Goal: Information Seeking & Learning: Understand process/instructions

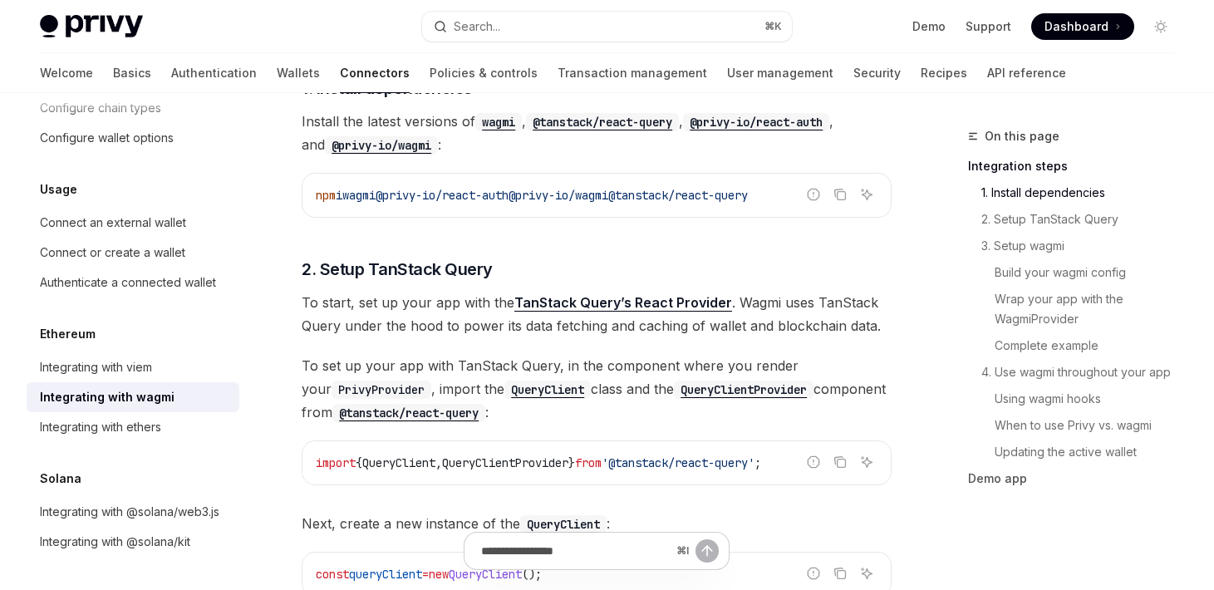
scroll to position [470, 0]
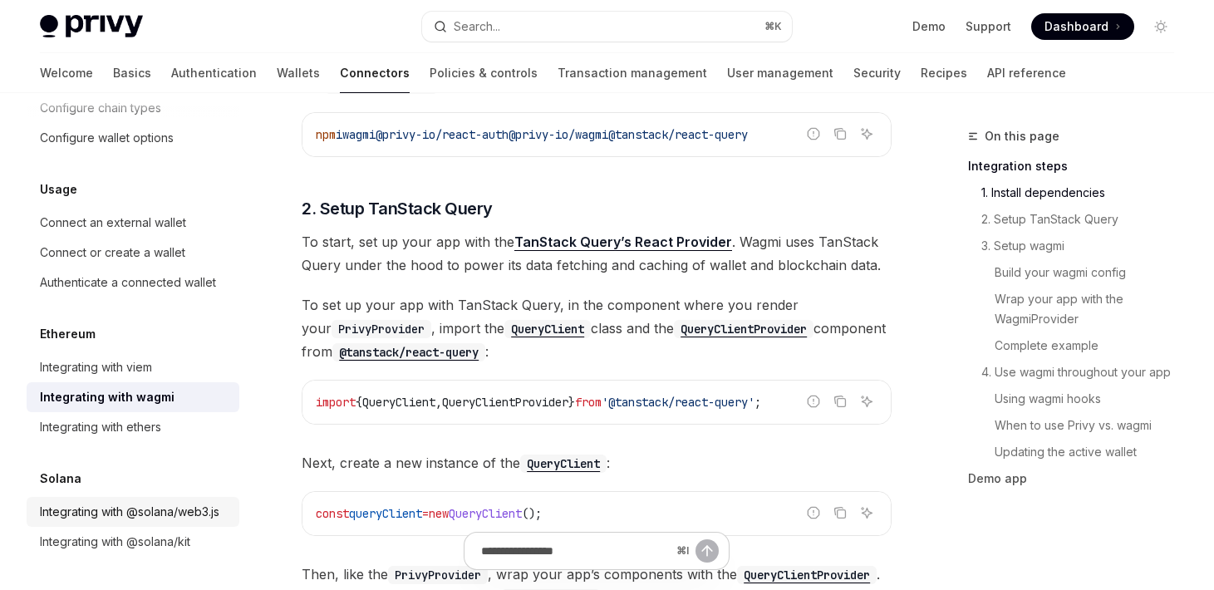
click at [171, 513] on div "Integrating with @solana/web3.js" at bounding box center [130, 512] width 180 height 20
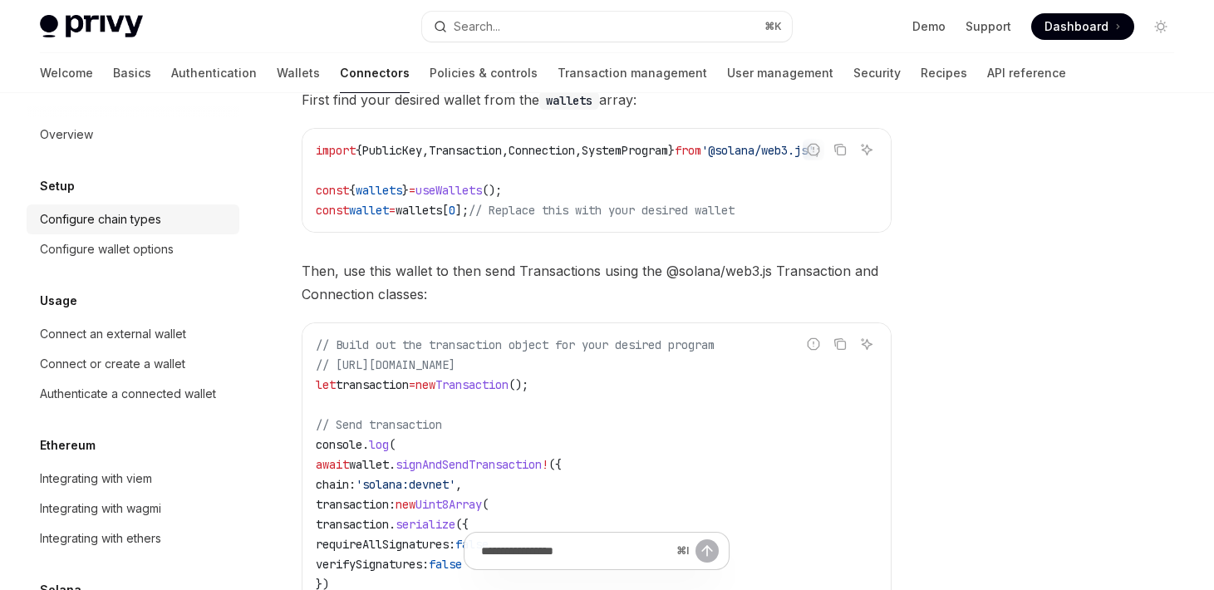
click at [138, 219] on div "Configure chain types" at bounding box center [100, 219] width 121 height 20
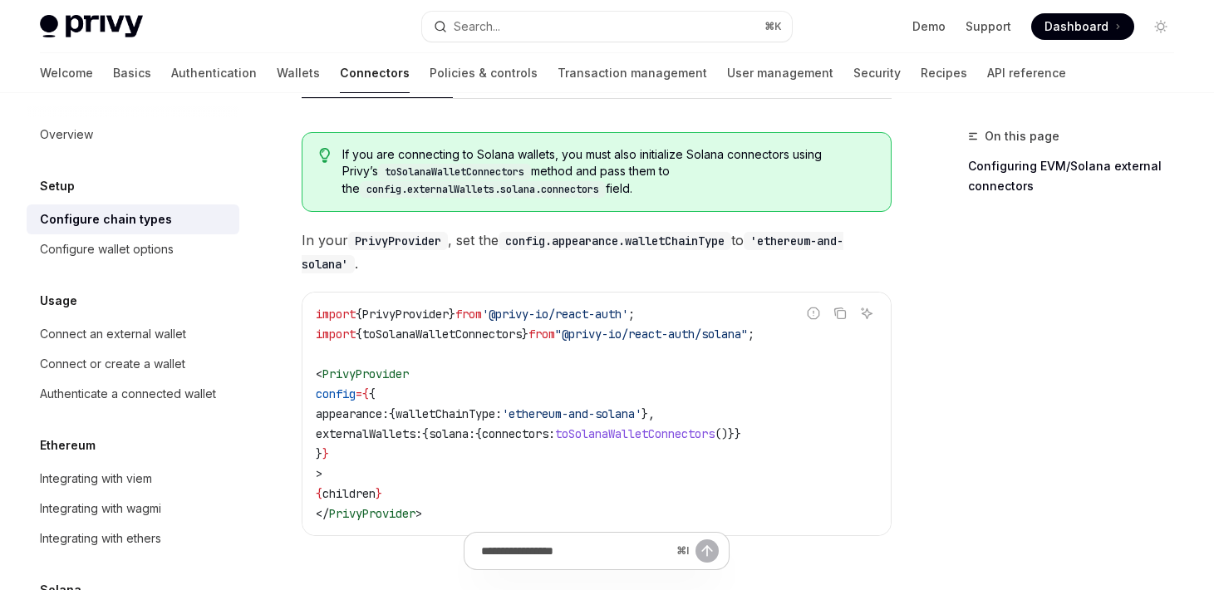
scroll to position [306, 0]
click at [478, 418] on span "walletChainType:" at bounding box center [449, 414] width 106 height 15
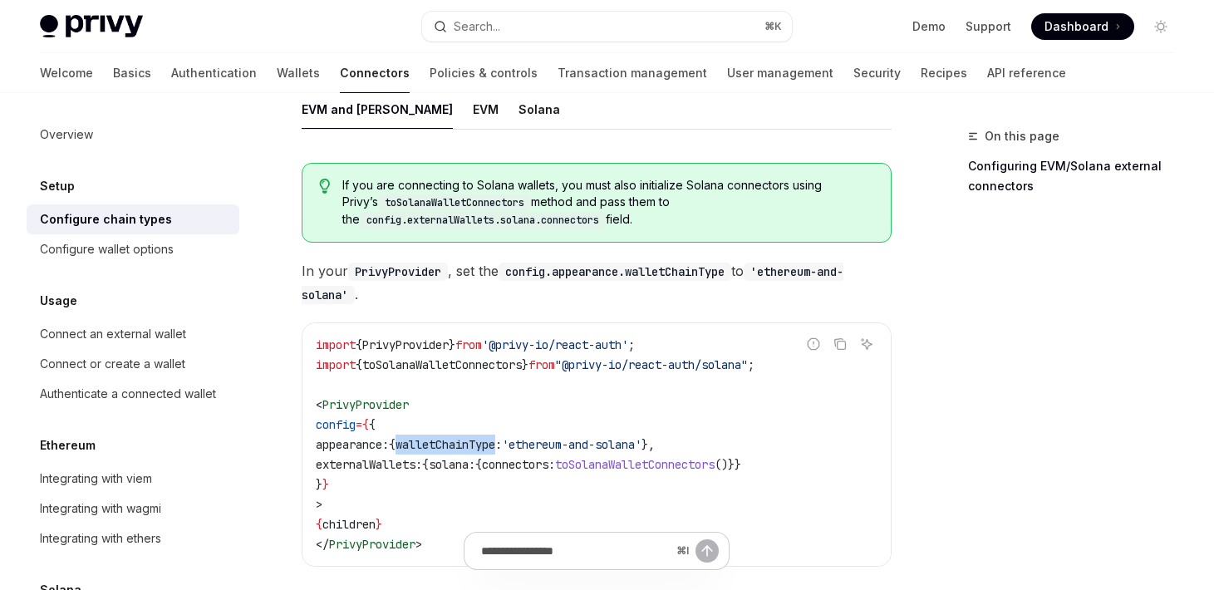
scroll to position [274, 0]
click at [519, 106] on div "Solana" at bounding box center [540, 110] width 42 height 39
type textarea "*"
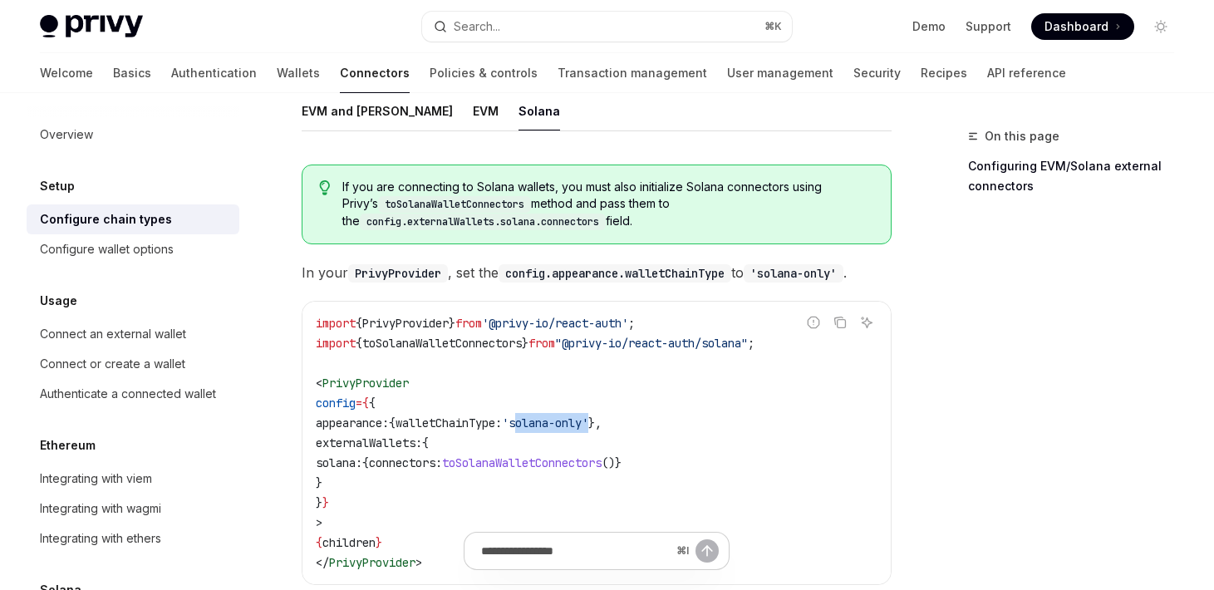
drag, startPoint x: 639, startPoint y: 420, endPoint x: 559, endPoint y: 422, distance: 79.8
click at [559, 422] on span "'solana-only'" at bounding box center [545, 423] width 86 height 15
copy span "solana-only"
click at [421, 473] on code "import { PrivyProvider } from '@privy-io/react-auth' ; import { toSolanaWalletC…" at bounding box center [597, 442] width 562 height 259
drag, startPoint x: 366, startPoint y: 472, endPoint x: 344, endPoint y: 424, distance: 52.8
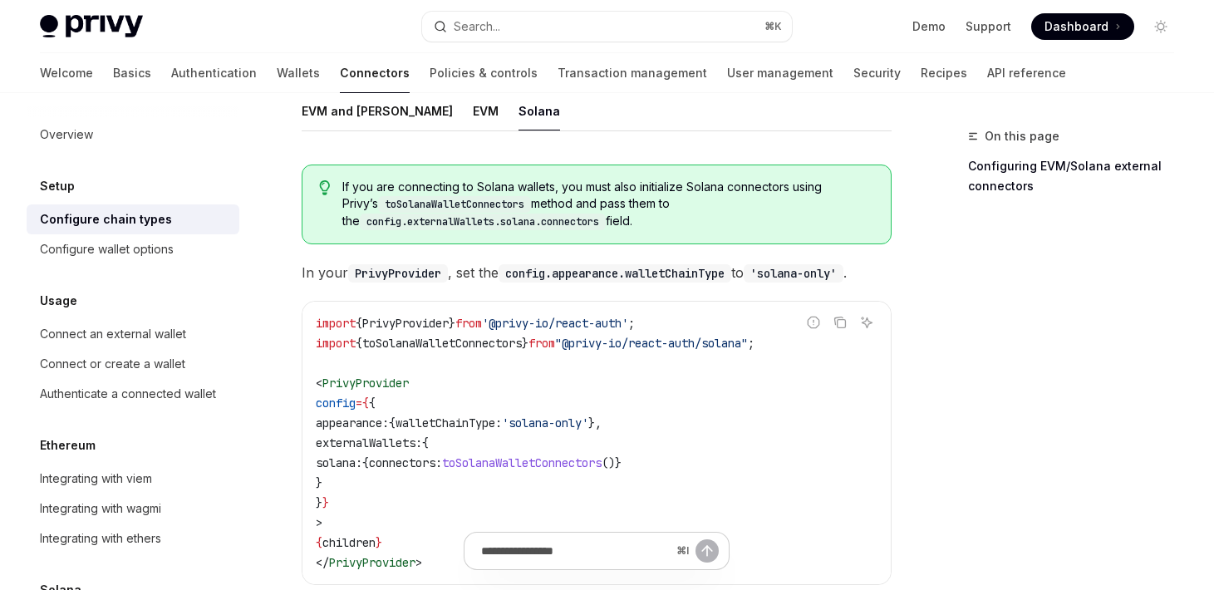
click at [344, 424] on code "import { PrivyProvider } from '@privy-io/react-auth' ; import { toSolanaWalletC…" at bounding box center [597, 442] width 562 height 259
click at [344, 424] on span "appearance:" at bounding box center [352, 423] width 73 height 15
drag, startPoint x: 344, startPoint y: 424, endPoint x: 568, endPoint y: 429, distance: 223.6
click at [568, 429] on span "appearance: { walletChainType: 'solana-only' }," at bounding box center [459, 423] width 286 height 15
click at [660, 425] on code "import { PrivyProvider } from '@privy-io/react-auth' ; import { toSolanaWalletC…" at bounding box center [597, 442] width 562 height 259
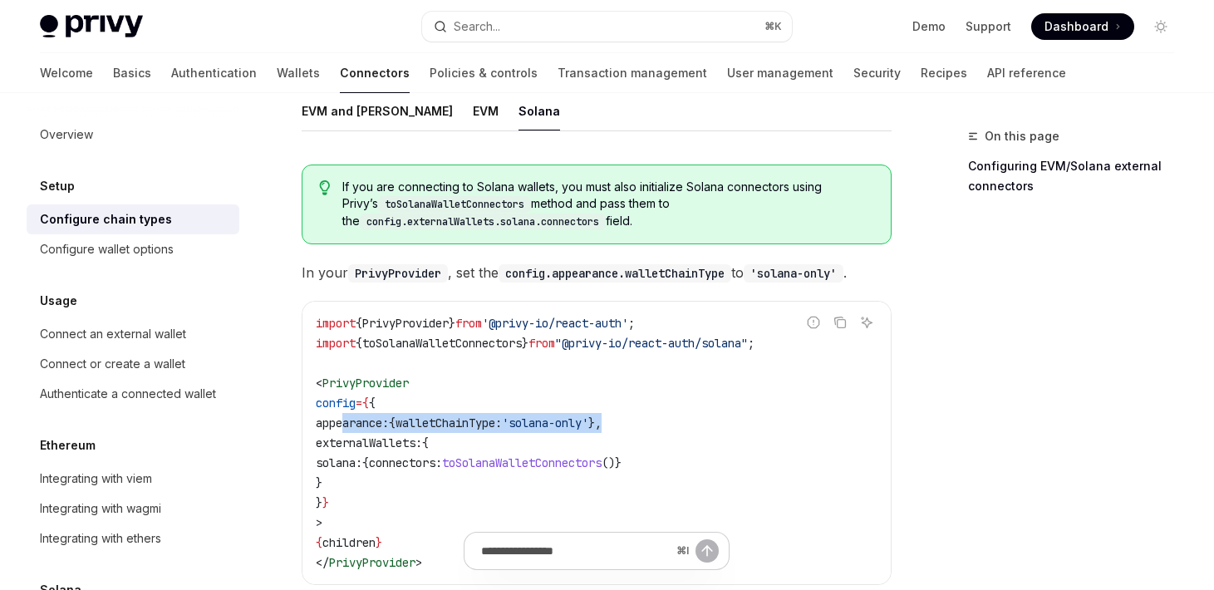
copy span "appearance: { walletChainType: 'solana-only' },"
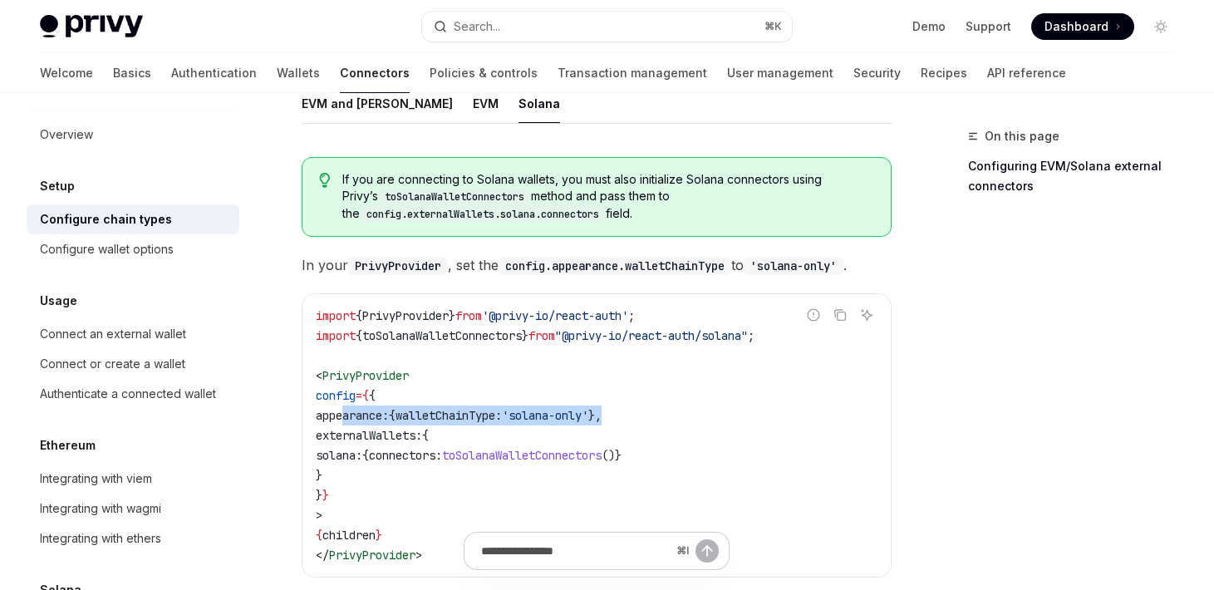
scroll to position [288, 0]
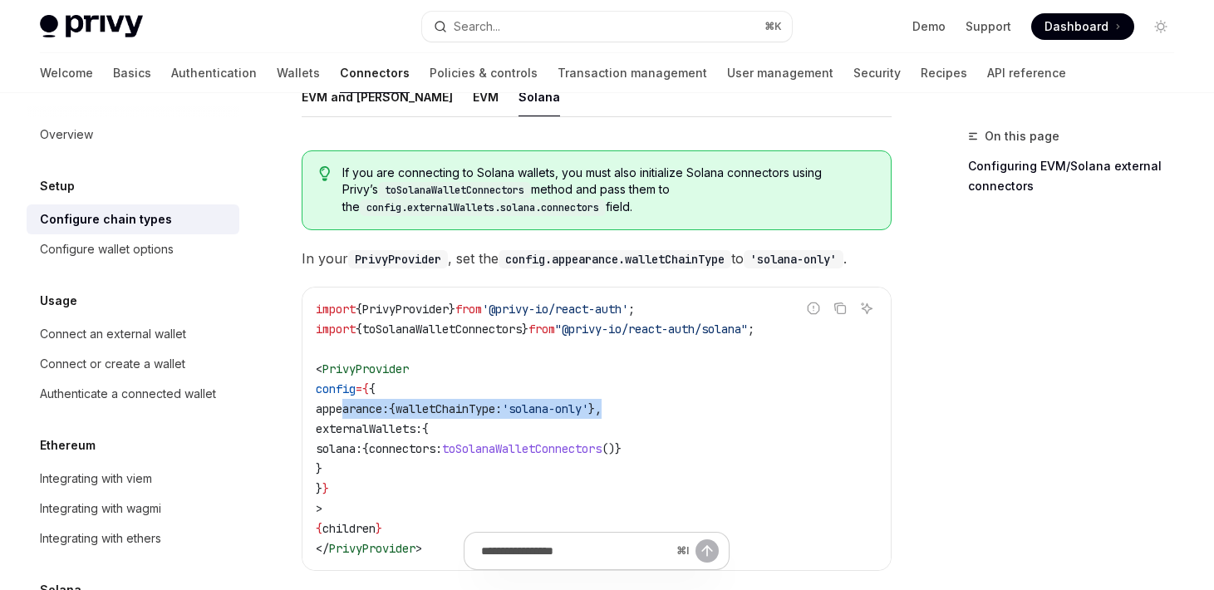
drag, startPoint x: 369, startPoint y: 467, endPoint x: 344, endPoint y: 432, distance: 42.9
click at [344, 432] on code "import { PrivyProvider } from '@privy-io/react-auth' ; import { toSolanaWalletC…" at bounding box center [597, 428] width 562 height 259
copy code "externalWallets: { solana: { connectors: toSolanaWalletConnectors ()} }"
